Goal: Information Seeking & Learning: Find specific page/section

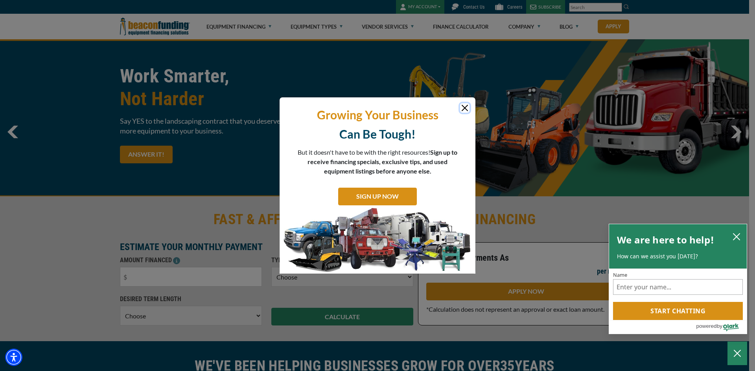
click at [461, 109] on button "Close" at bounding box center [464, 107] width 9 height 9
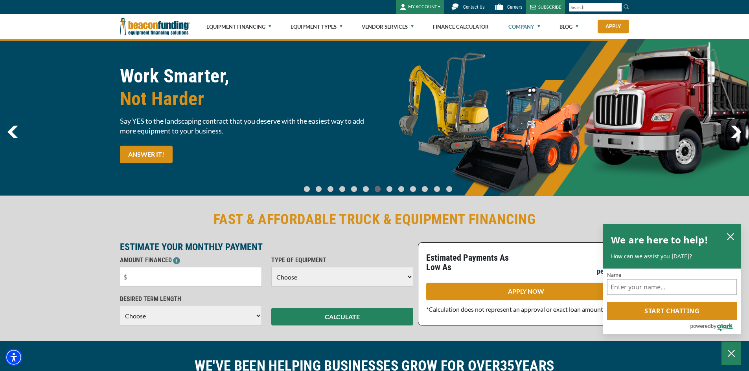
click at [489, 31] on link "Company" at bounding box center [524, 26] width 32 height 25
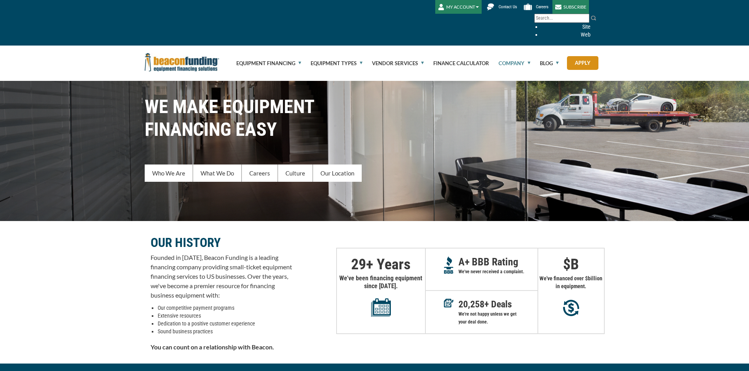
click at [614, 82] on div "WE MAKE EQUIPMENT FINANCING EASY Who We Are What We Do Careers Culture Our Loca…" at bounding box center [374, 142] width 749 height 157
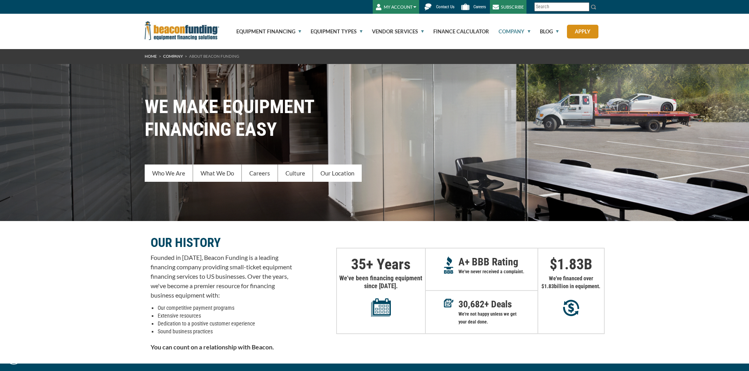
click at [514, 32] on link "Company" at bounding box center [509, 31] width 41 height 35
click at [516, 31] on link "Company" at bounding box center [509, 31] width 41 height 35
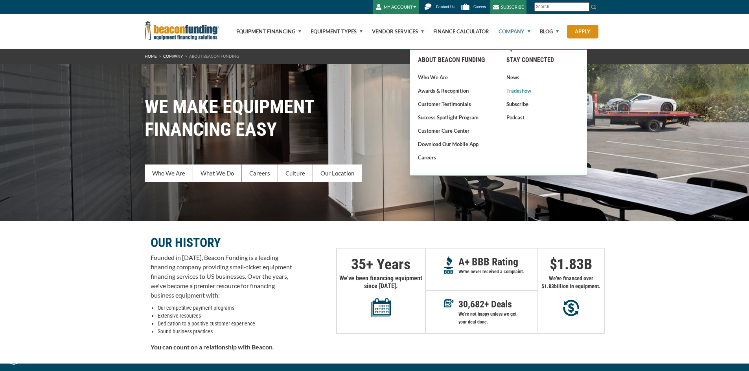
click at [522, 90] on link "Tradeshow" at bounding box center [542, 91] width 73 height 8
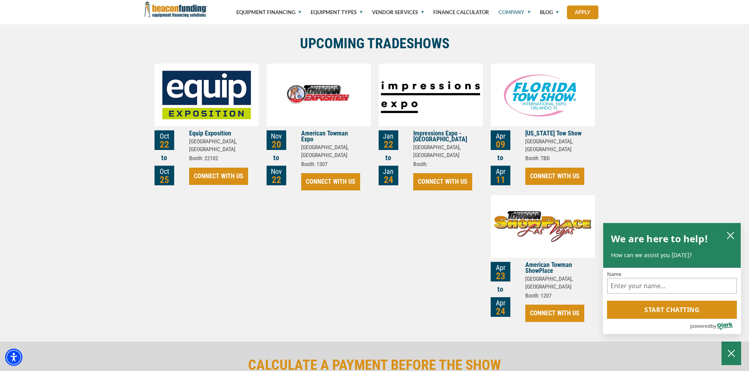
scroll to position [393, 0]
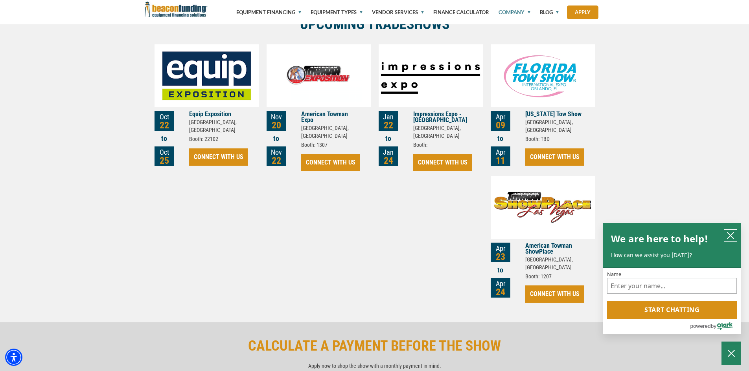
click at [730, 236] on icon "close chatbox" at bounding box center [730, 236] width 6 height 6
